Goal: Task Accomplishment & Management: Manage account settings

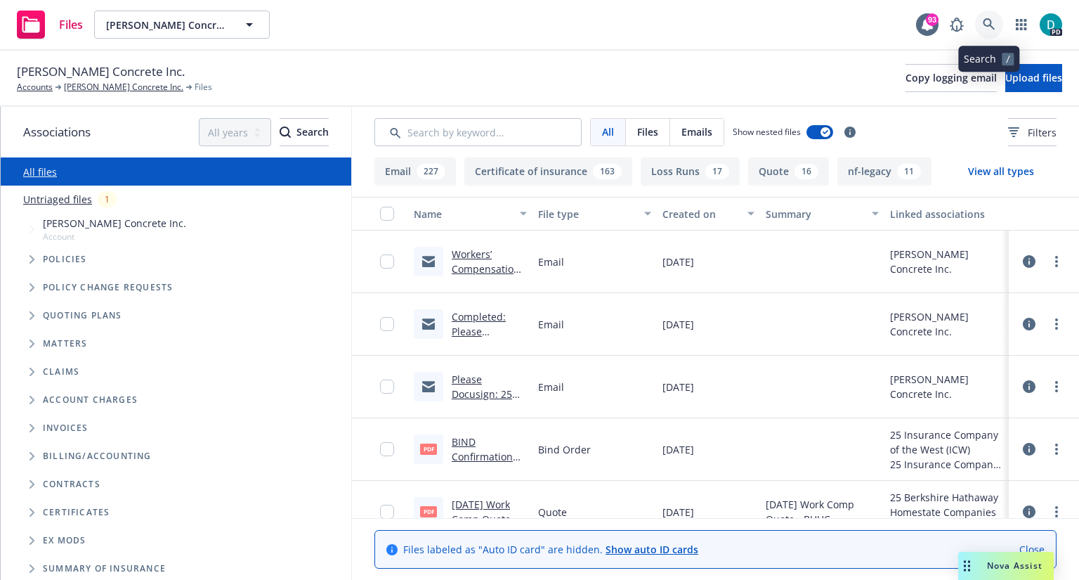
click at [990, 30] on icon at bounding box center [989, 24] width 13 height 13
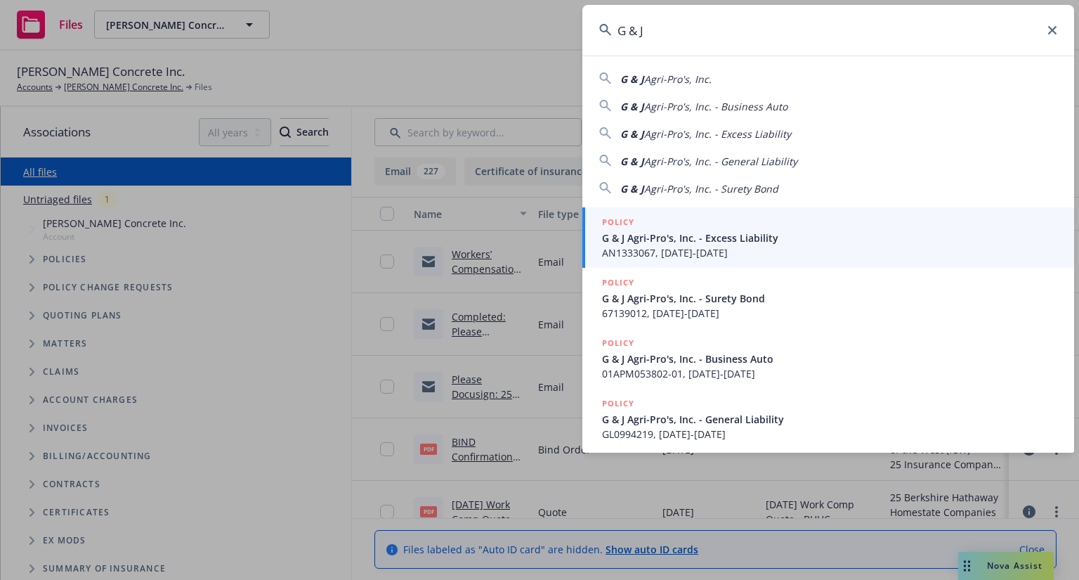
click at [684, 77] on span "Agri-Pro's, Inc." at bounding box center [677, 78] width 67 height 13
type input "G & J Agri-Pro's, Inc."
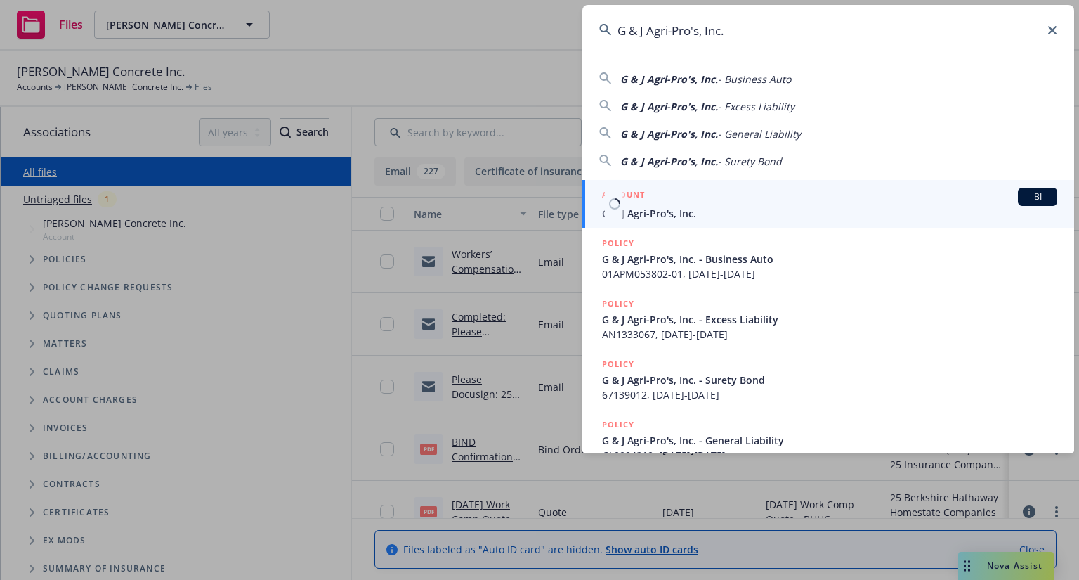
click at [644, 207] on span "G & J Agri-Pro's, Inc." at bounding box center [829, 213] width 455 height 15
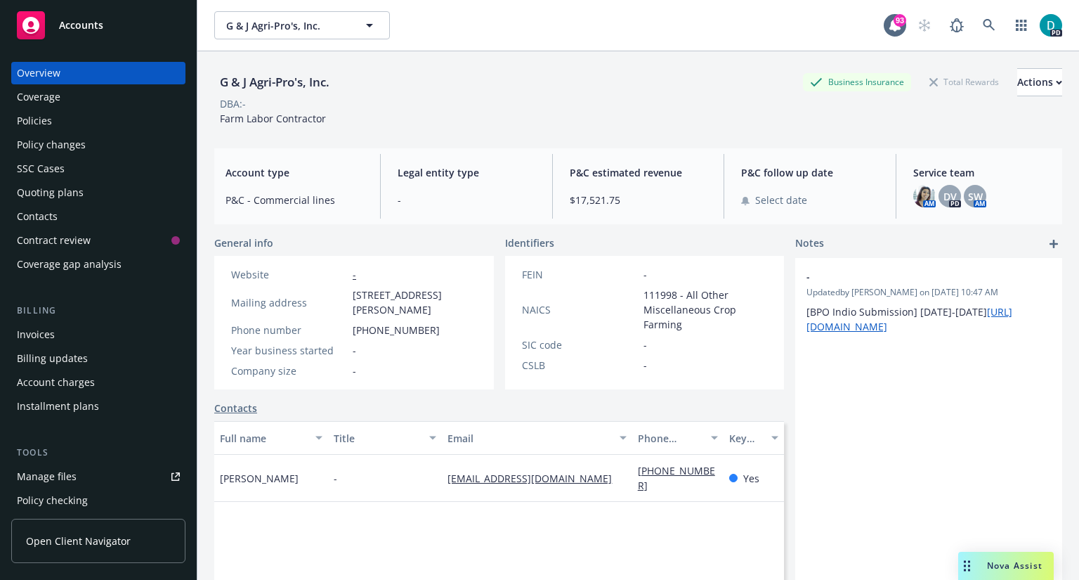
click at [65, 477] on div "Manage files" at bounding box center [47, 476] width 60 height 22
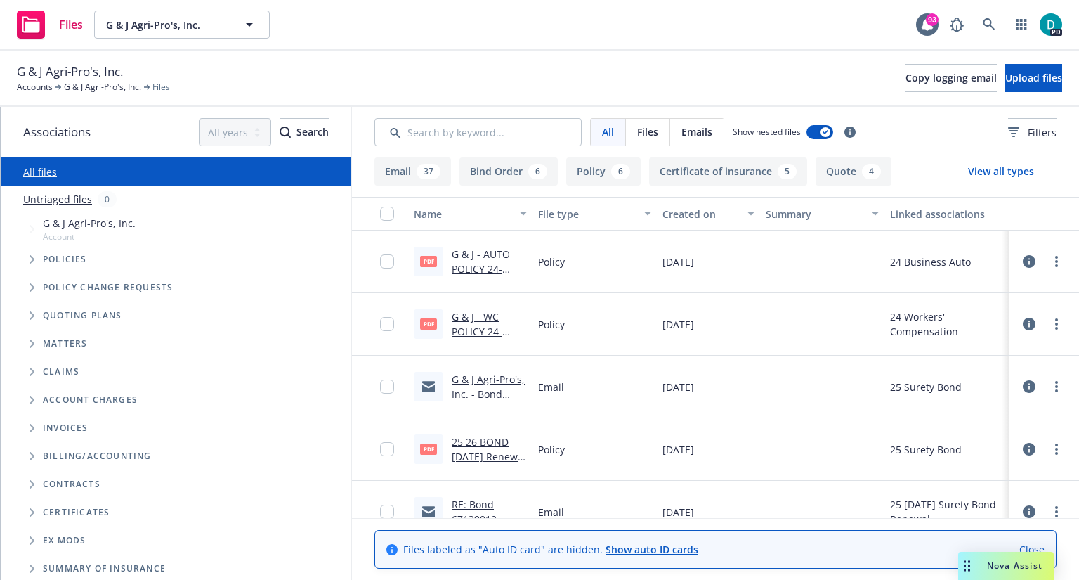
scroll to position [59, 0]
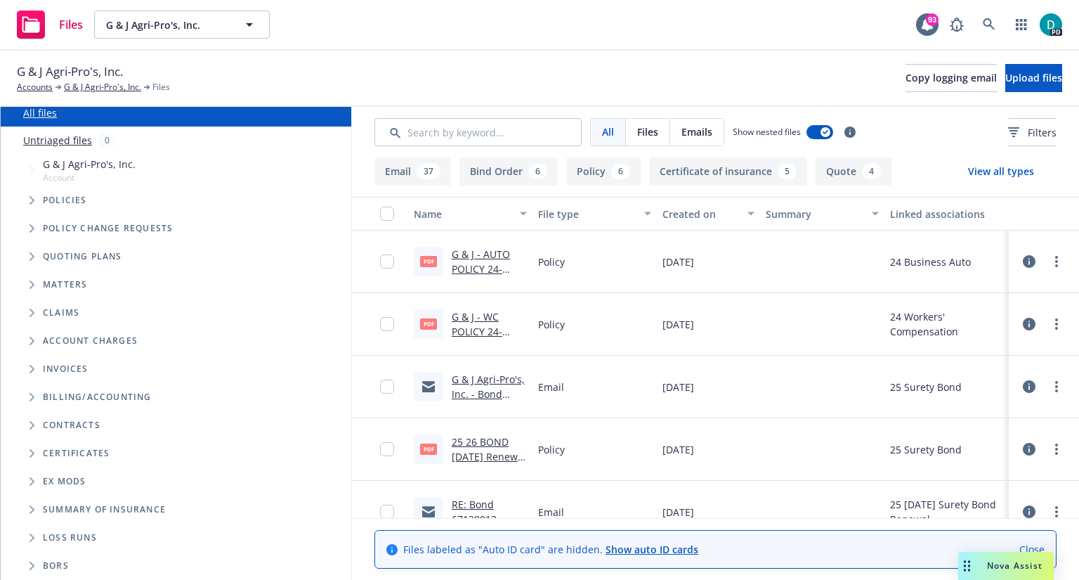
click at [32, 535] on icon "Folder Tree Example" at bounding box center [33, 537] width 6 height 8
click at [493, 130] on input "Search by keyword..." at bounding box center [477, 132] width 207 height 28
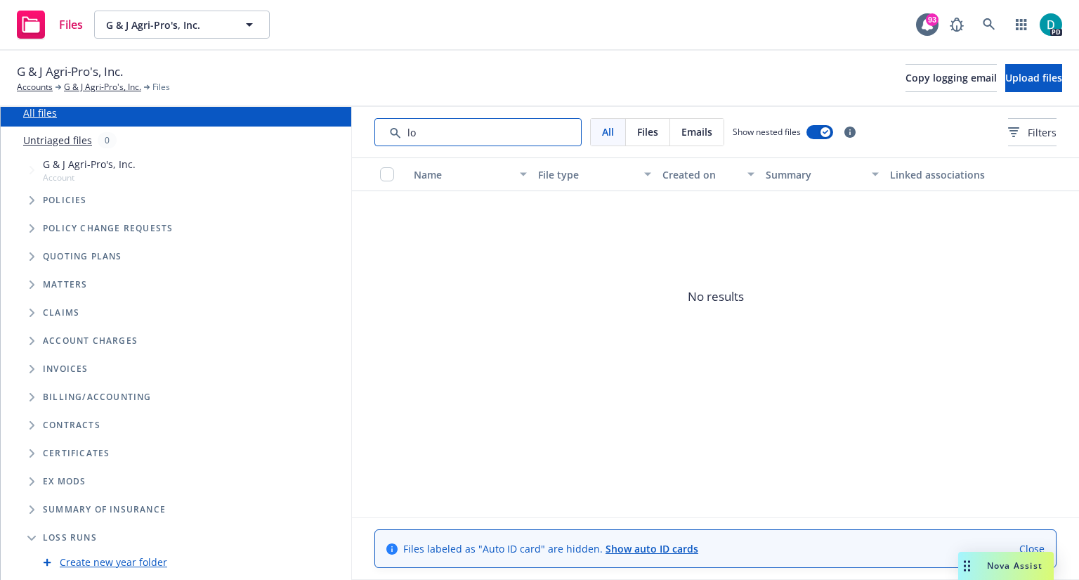
type input "l"
